Goal: Navigation & Orientation: Find specific page/section

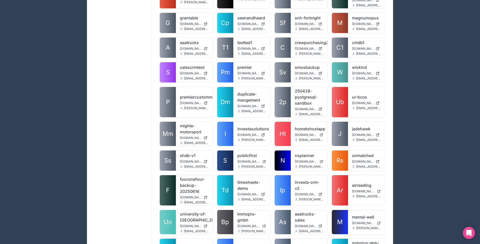
scroll to position [1106, 0]
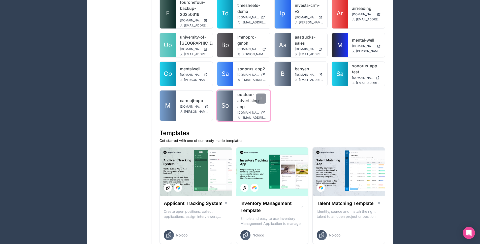
click at [230, 100] on link "So" at bounding box center [225, 105] width 16 height 30
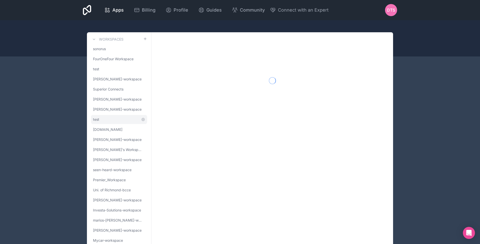
scroll to position [17, 0]
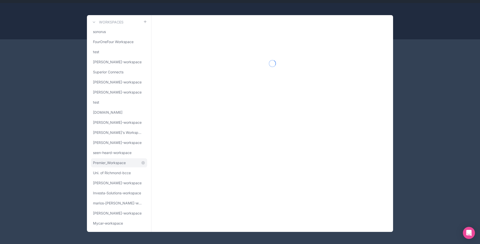
click at [115, 161] on span "Premier_Workspace" at bounding box center [109, 162] width 33 height 5
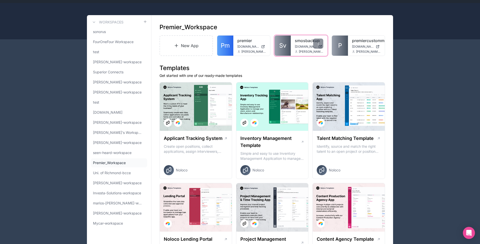
click at [281, 50] on link "Sv" at bounding box center [282, 46] width 16 height 20
